Goal: Navigation & Orientation: Find specific page/section

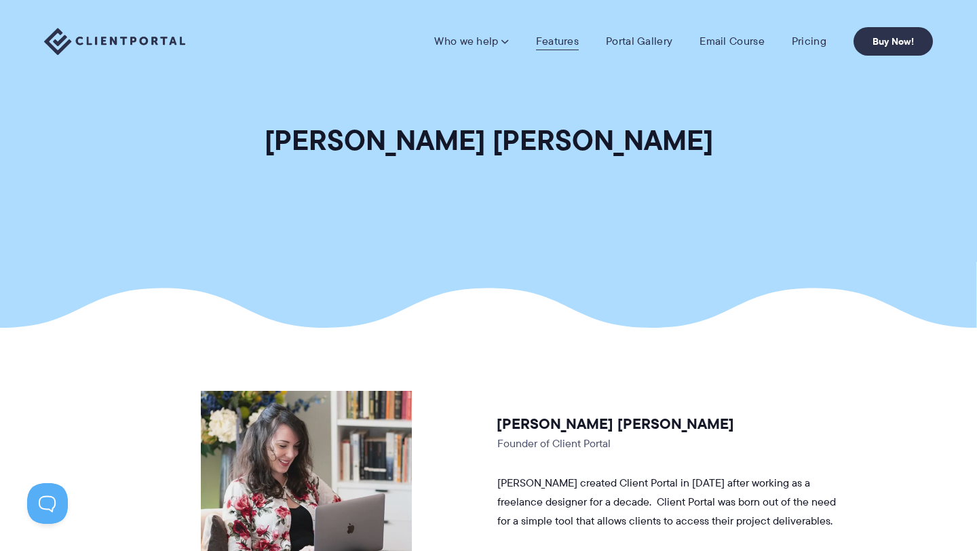
click at [563, 43] on link "Features" at bounding box center [557, 42] width 43 height 14
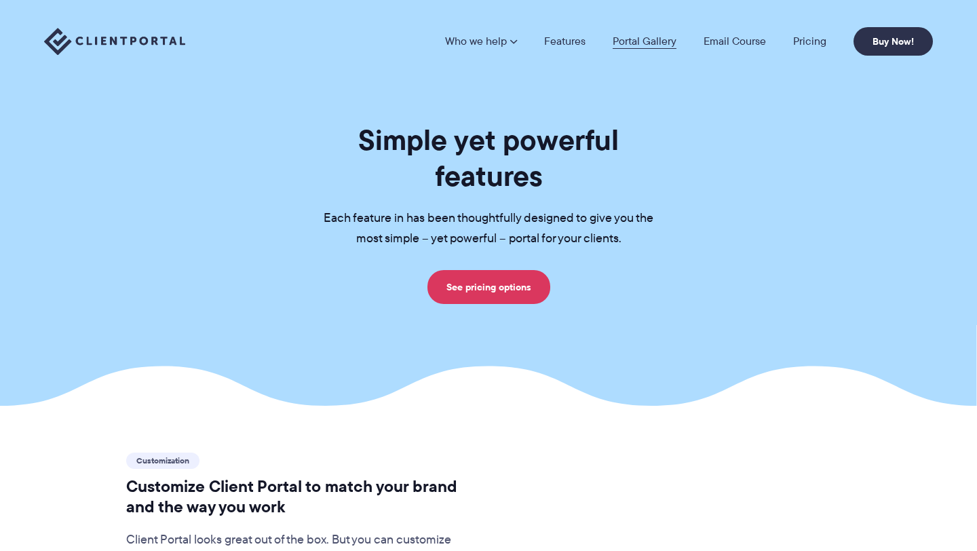
click at [656, 43] on link "Portal Gallery" at bounding box center [645, 41] width 64 height 11
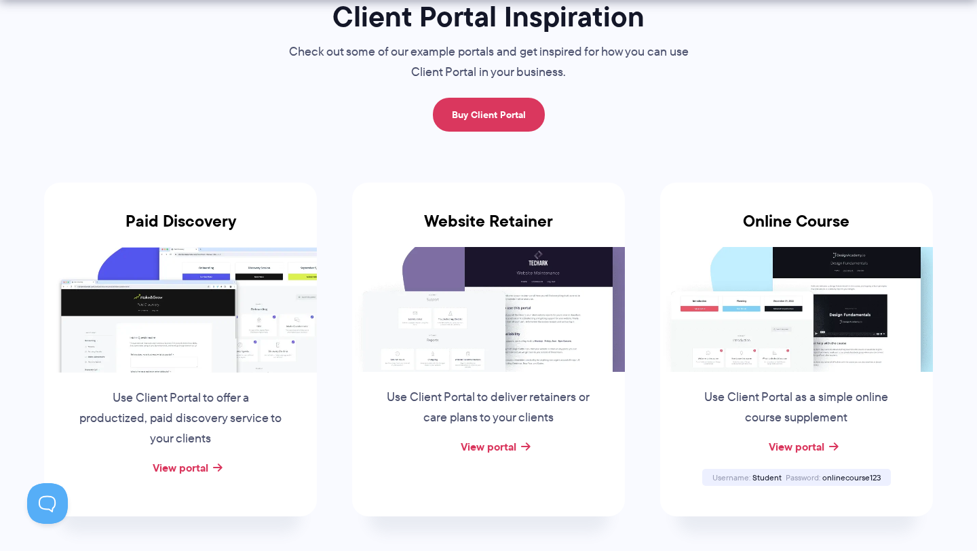
scroll to position [130, 0]
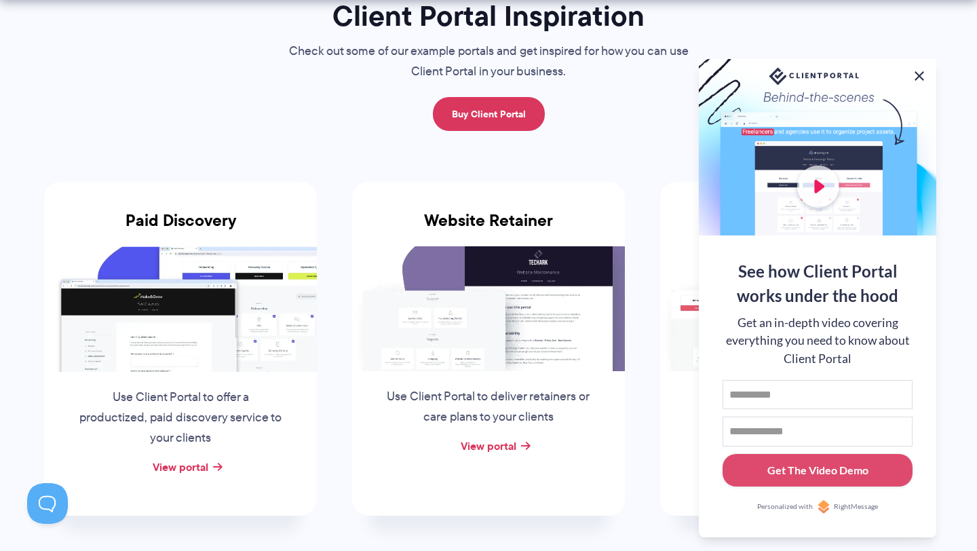
click at [924, 71] on button at bounding box center [919, 76] width 16 height 16
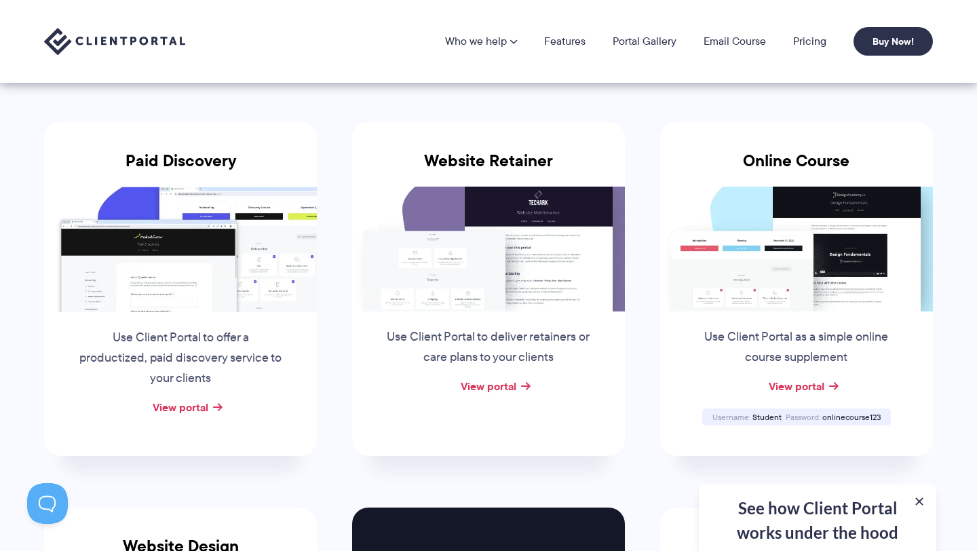
scroll to position [162, 0]
